Goal: Transaction & Acquisition: Purchase product/service

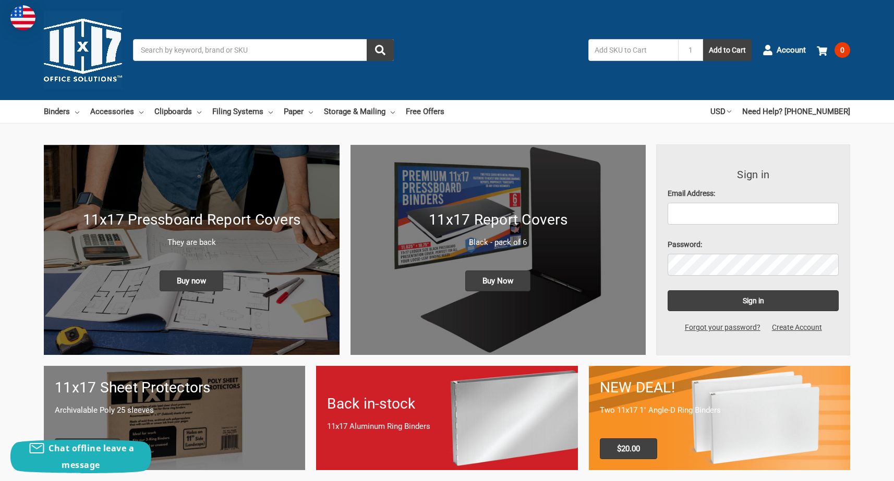
click at [178, 53] on input "Search" at bounding box center [263, 50] width 261 height 22
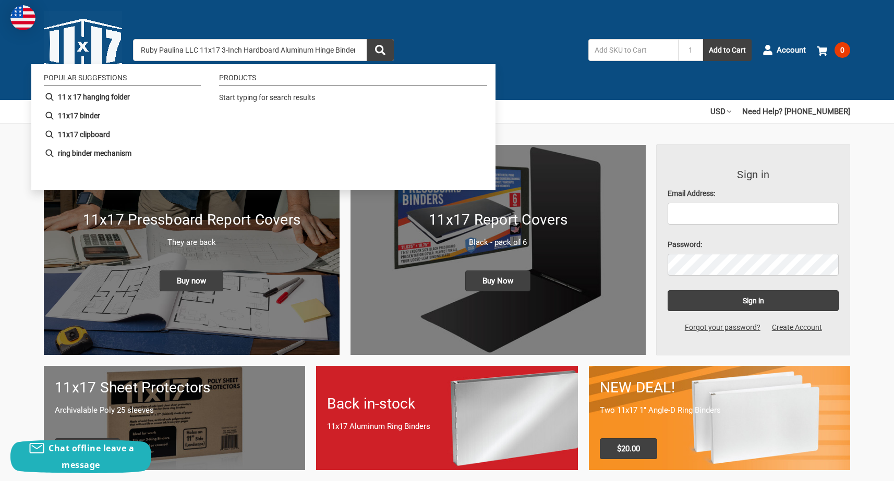
scroll to position [0, 68]
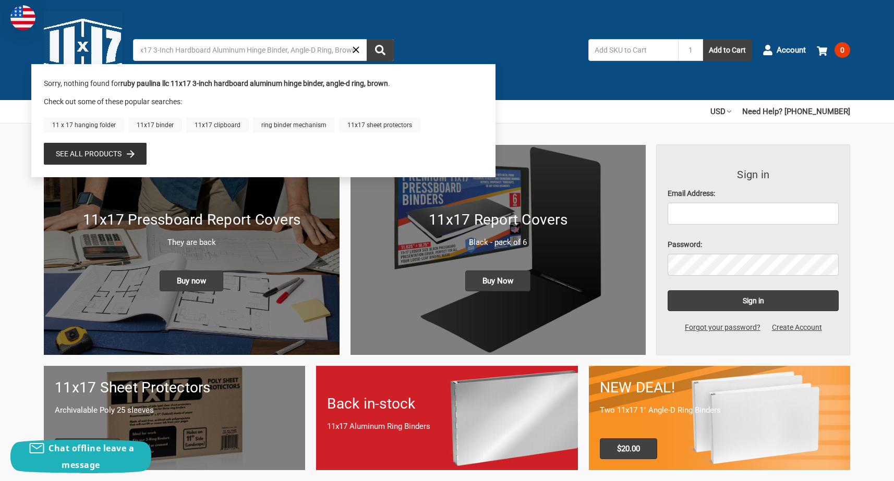
click at [201, 86] on b "ruby paulina llc 11x17 3-inch hardboard aluminum hinge binder, angle-d ring, br…" at bounding box center [254, 83] width 268 height 8
drag, startPoint x: 193, startPoint y: 83, endPoint x: 392, endPoint y: 82, distance: 199.2
click at [392, 82] on div "Sorry, nothing found for ruby paulina llc 11x17 3-inch hardboard aluminum hinge…" at bounding box center [263, 87] width 439 height 18
click at [349, 53] on input "Ruby Paulina LLC 11x17 3-Inch Hardboard Aluminum Hinge Binder, Angle-D Ring, Br…" at bounding box center [263, 50] width 261 height 22
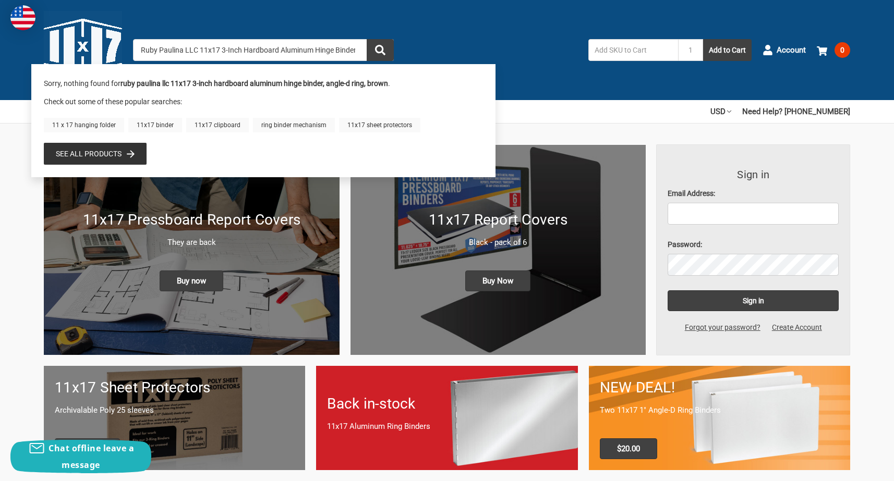
click at [357, 50] on input "Ruby Paulina LLC 11x17 3-Inch Hardboard Aluminum Hinge Binder, Angle-D Ring, Br…" at bounding box center [263, 50] width 261 height 22
click at [354, 51] on input "Ruby Paulina LLC 11x17 3-Inch Hardboard Aluminum Hinge Binder, Angle-D Ring, Br…" at bounding box center [263, 50] width 261 height 22
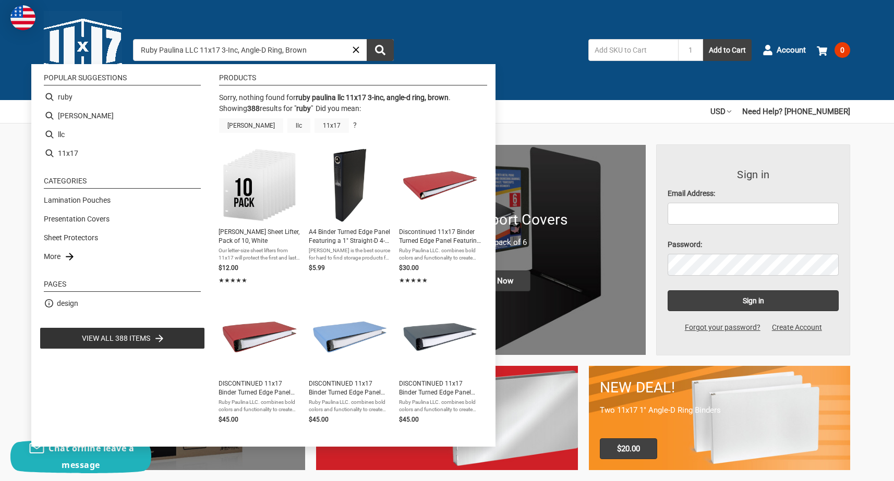
click at [311, 52] on input "Ruby Paulina LLC 11x17 3-Inc, Angle-D Ring, Brown" at bounding box center [263, 50] width 261 height 22
type input "Ruby"
click at [356, 50] on use "Close" at bounding box center [356, 49] width 6 height 6
click at [336, 46] on input "Ruby" at bounding box center [263, 50] width 261 height 22
click at [237, 45] on input "Ruby" at bounding box center [263, 50] width 261 height 22
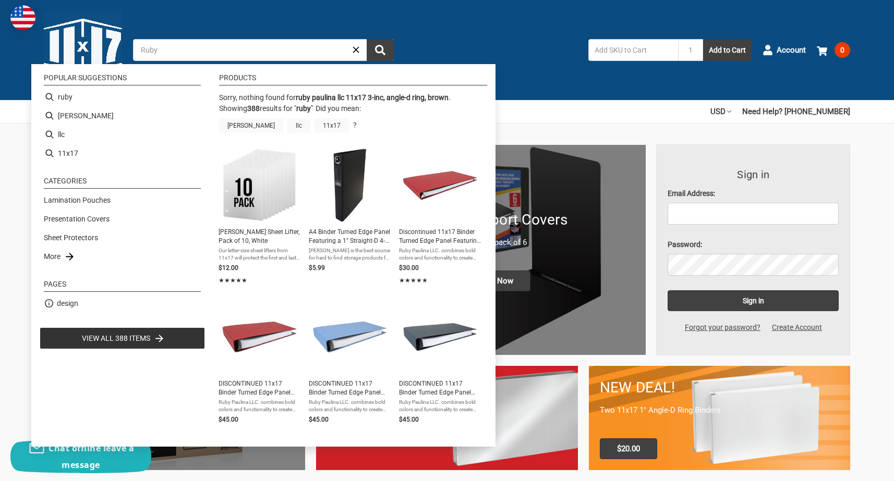
click at [181, 55] on input "Ruby" at bounding box center [263, 50] width 261 height 22
click at [176, 52] on input "Ruby" at bounding box center [263, 50] width 261 height 22
click at [350, 44] on icon "Close" at bounding box center [355, 49] width 11 height 11
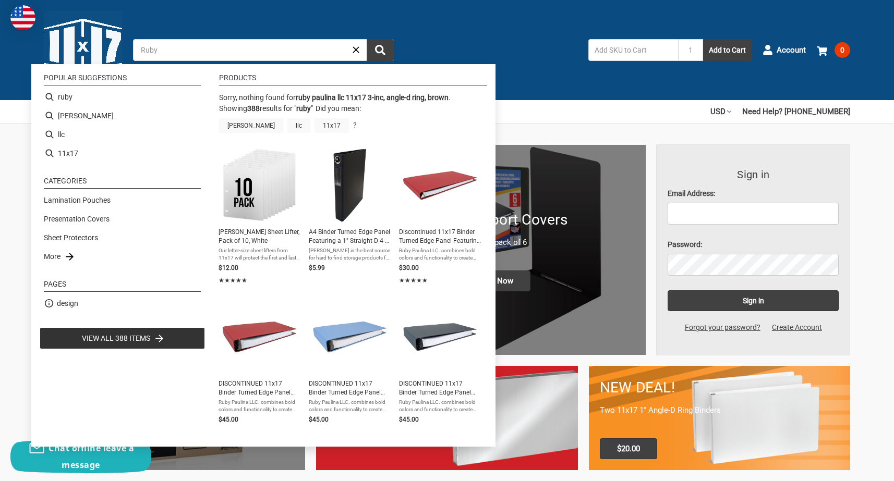
click at [400, 239] on ul "Products Sorry, nothing found for ruby paulina llc 11x17 3-inc, angle-d ring, b…" at bounding box center [350, 254] width 273 height 360
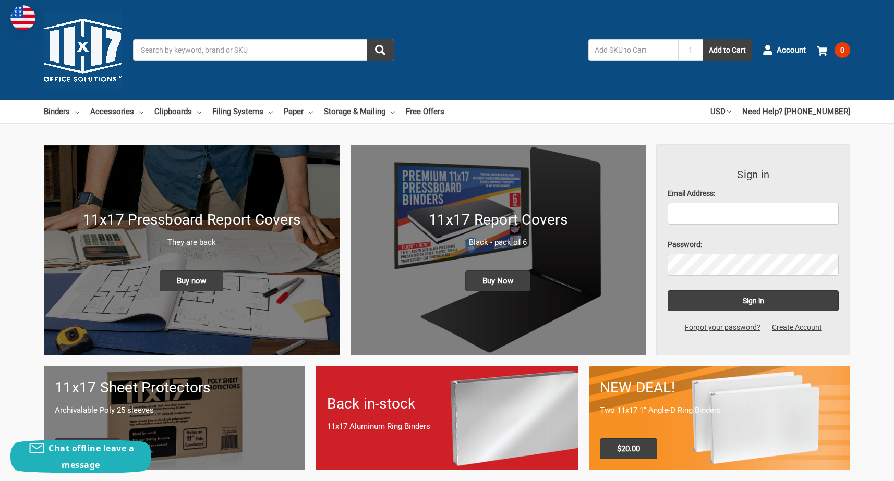
click at [177, 54] on input "Search" at bounding box center [263, 50] width 261 height 22
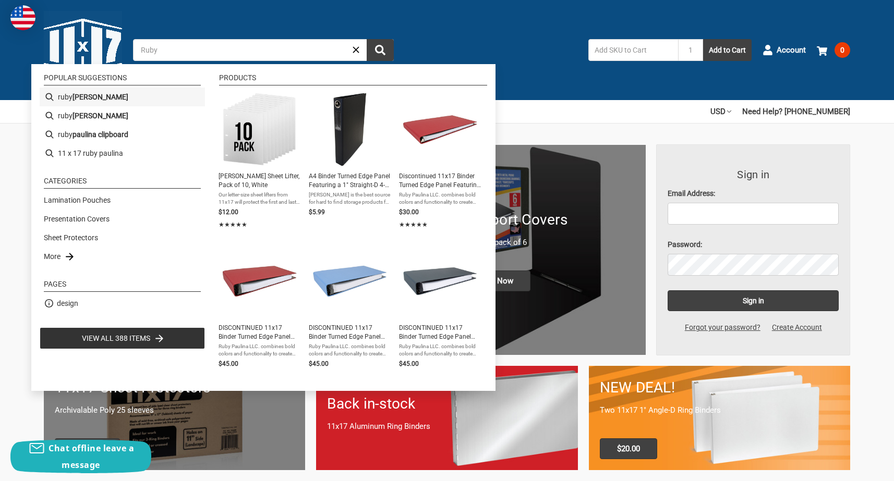
click at [82, 98] on b "paulina" at bounding box center [100, 97] width 56 height 11
type input "[PERSON_NAME]"
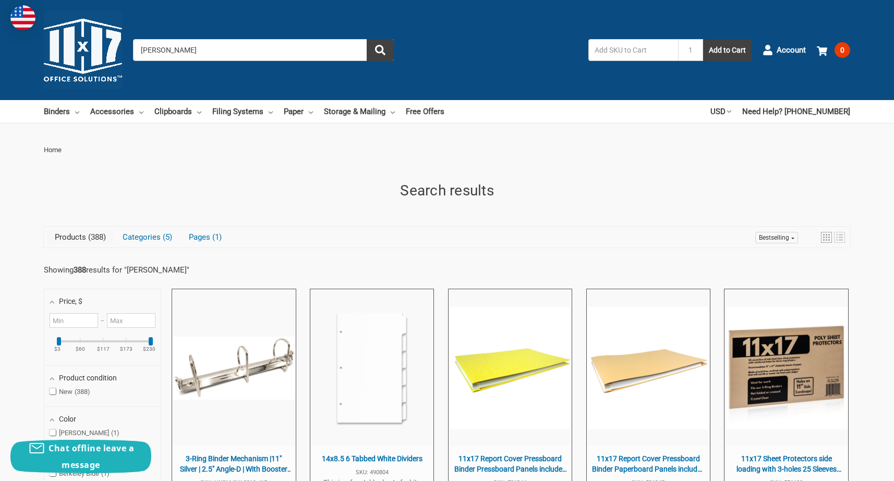
click at [190, 50] on input "[PERSON_NAME]" at bounding box center [263, 50] width 261 height 22
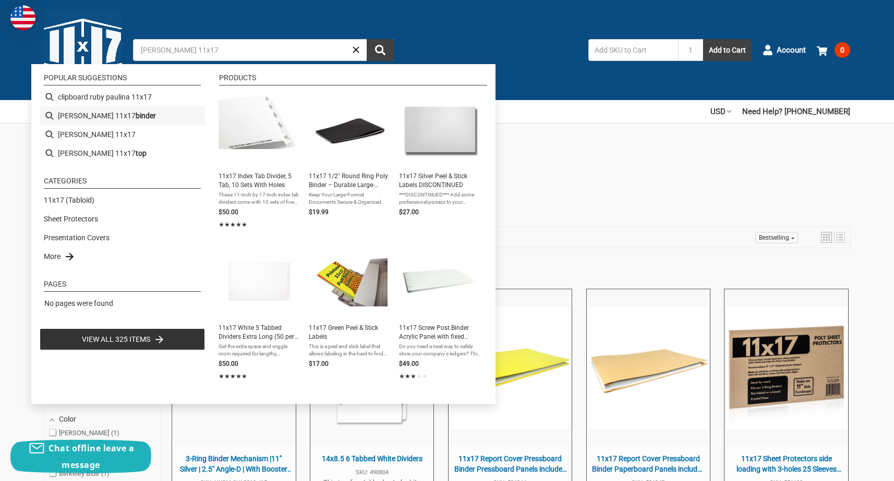
click at [136, 114] on b "binder" at bounding box center [146, 116] width 20 height 11
type input "ruby paulina 11x17 binder"
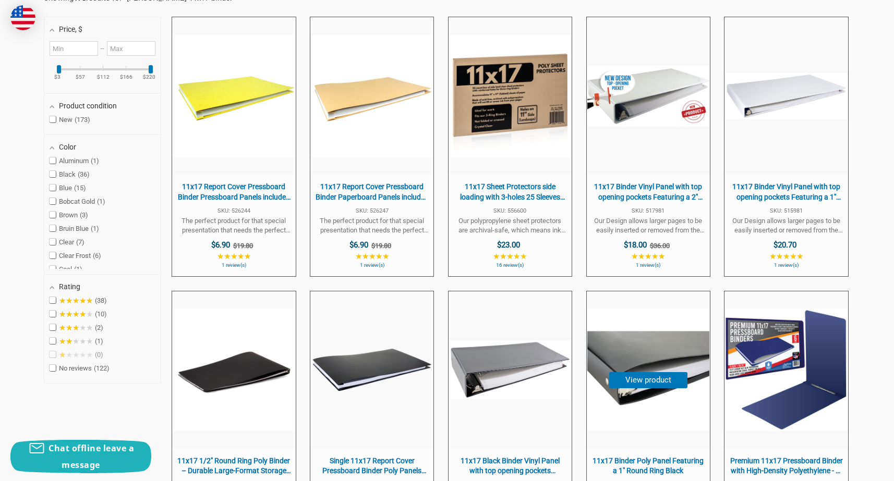
scroll to position [469, 0]
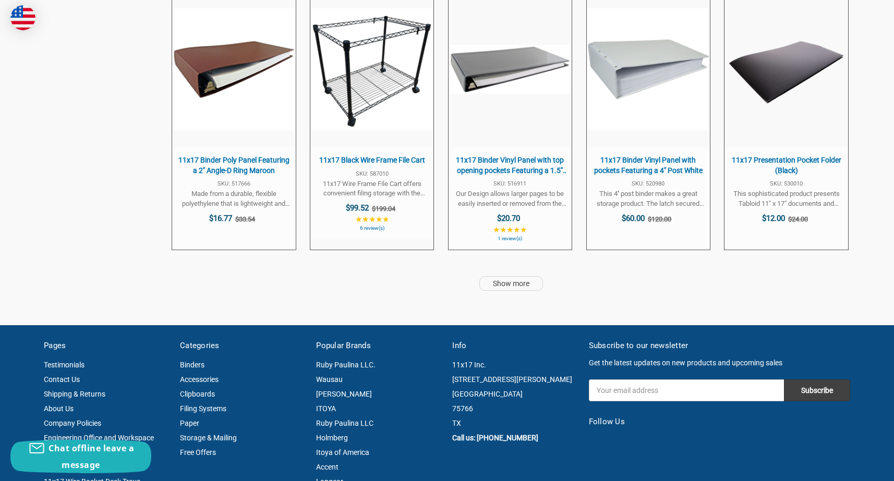
click at [526, 286] on link "Show more" at bounding box center [511, 283] width 64 height 15
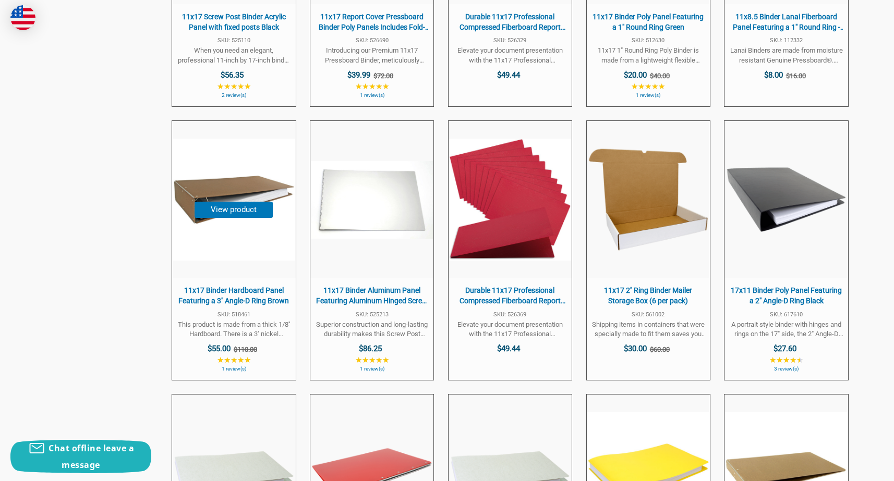
click at [254, 292] on span "11x17 Binder Hardboard Panel Featuring a 3" Angle-D Ring Brown" at bounding box center [233, 296] width 113 height 20
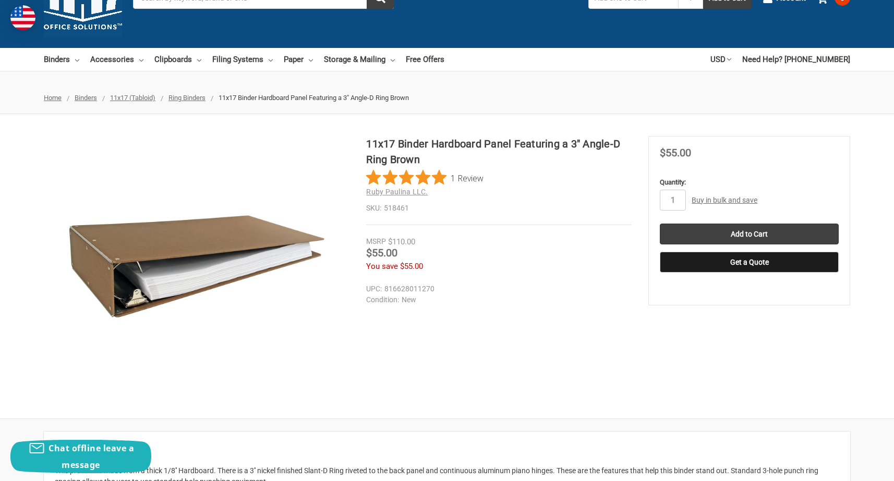
scroll to position [104, 0]
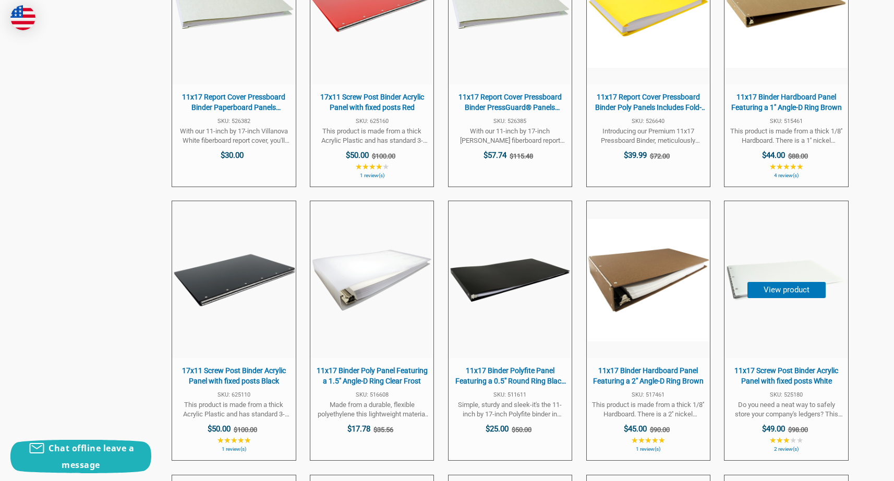
scroll to position [3649, 0]
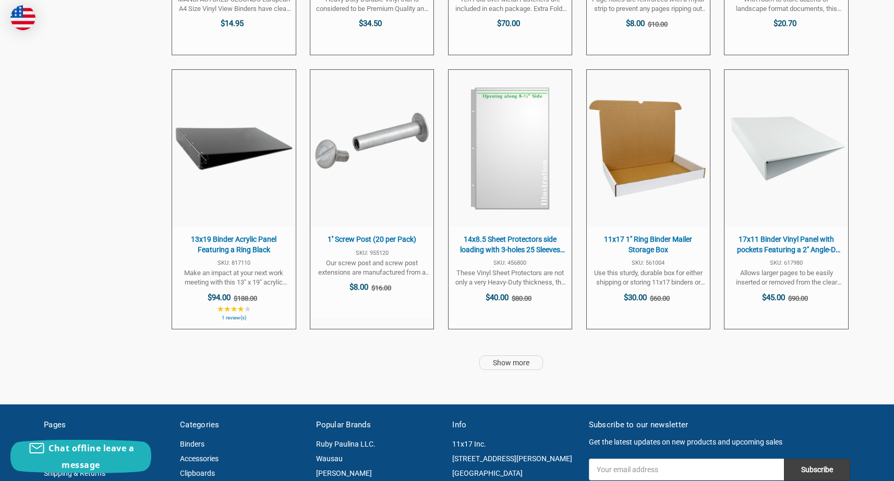
click at [530, 361] on link "Show more" at bounding box center [511, 363] width 64 height 15
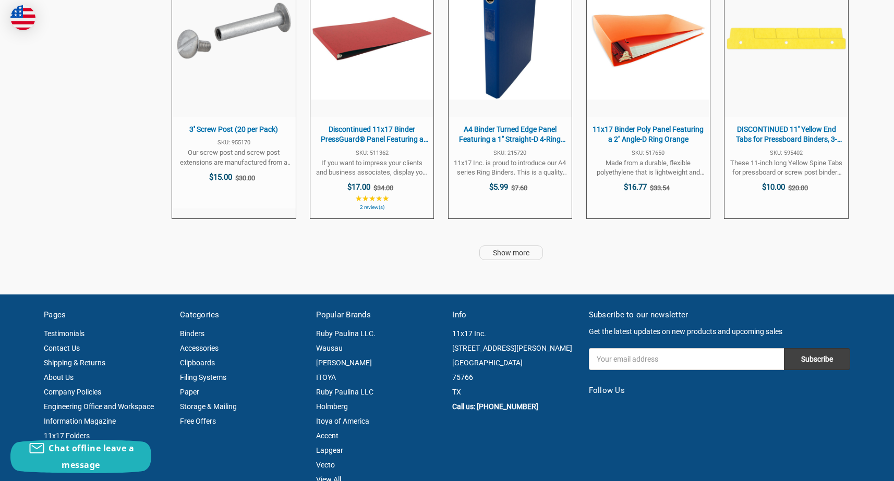
scroll to position [8290, 0]
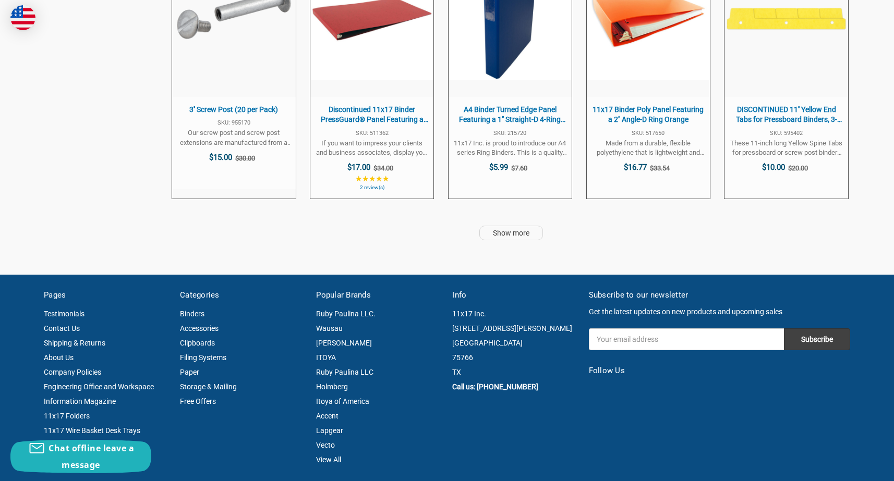
click at [512, 229] on link "Show more" at bounding box center [511, 233] width 64 height 15
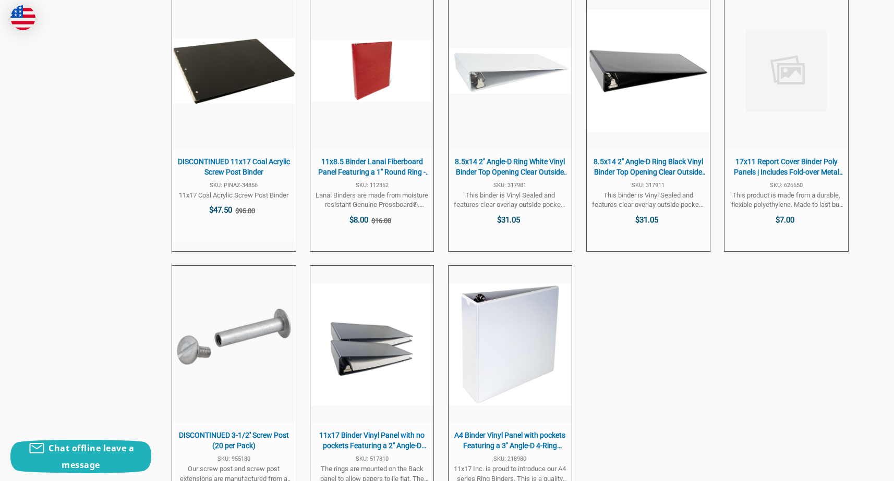
scroll to position [9020, 0]
